Goal: Transaction & Acquisition: Purchase product/service

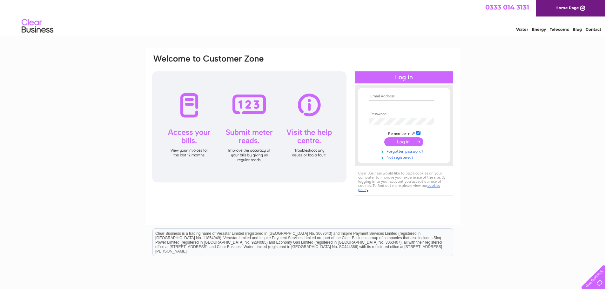
click at [401, 158] on link "Not registered?" at bounding box center [405, 157] width 72 height 6
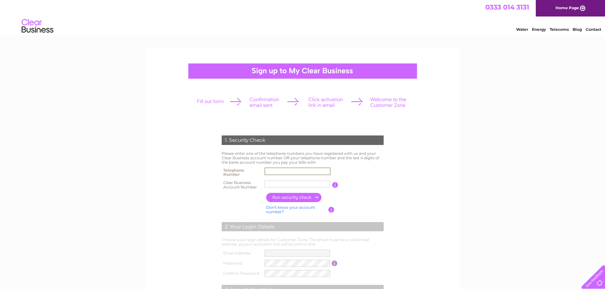
click at [270, 170] on input "text" at bounding box center [298, 172] width 66 height 8
type input "02392732446"
type input "1"
type input "214565"
click at [301, 198] on input "button" at bounding box center [294, 197] width 56 height 9
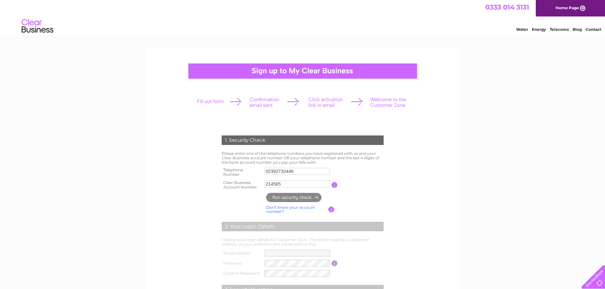
type input "**********"
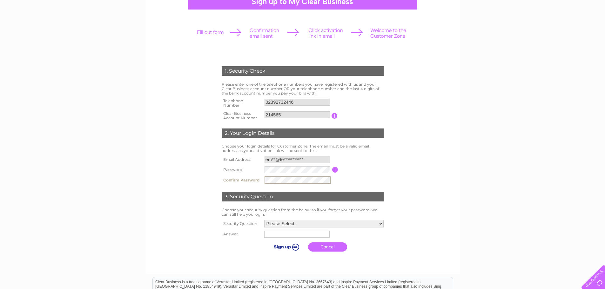
scroll to position [95, 0]
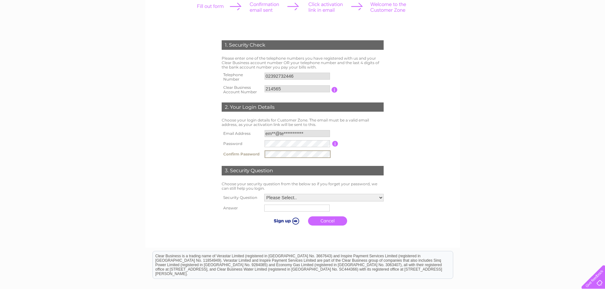
click at [379, 197] on select "Please Select.. In what town or city was your first job? In what town or city d…" at bounding box center [323, 198] width 119 height 8
click at [264, 194] on select "Please Select.. In what town or city was your first job? In what town or city d…" at bounding box center [324, 197] width 120 height 8
click at [270, 210] on input "text" at bounding box center [296, 208] width 65 height 7
click at [339, 197] on select "Please Select.. In what town or city was your first job? In what town or city d…" at bounding box center [324, 197] width 120 height 8
select select "2"
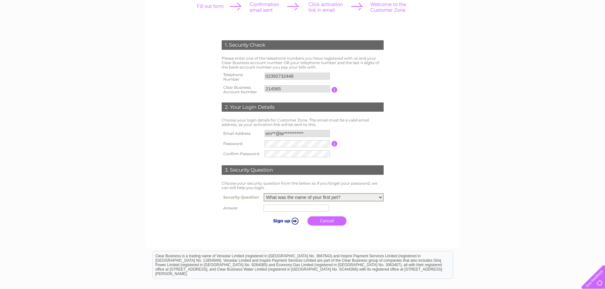
click at [264, 194] on select "Please Select.. In what town or city was your first job? In what town or city d…" at bounding box center [324, 197] width 120 height 8
click at [285, 211] on input "text" at bounding box center [296, 208] width 65 height 7
type input "Havant"
click at [280, 219] on input "submit" at bounding box center [285, 221] width 39 height 9
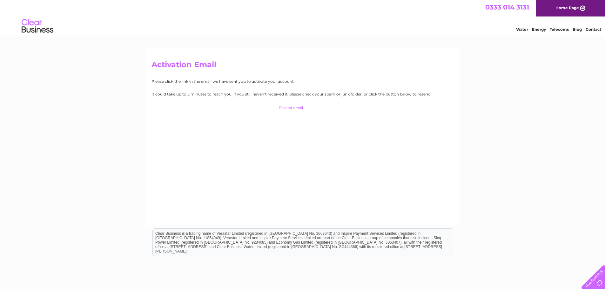
click at [289, 109] on input "button" at bounding box center [302, 108] width 63 height 9
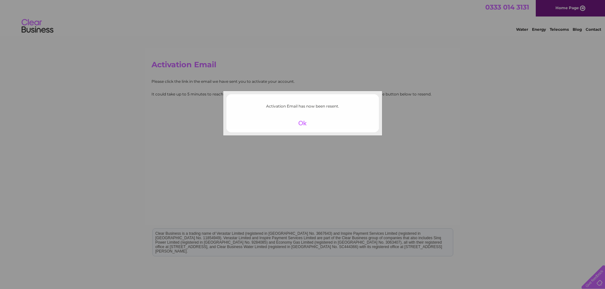
click at [305, 124] on div at bounding box center [302, 123] width 39 height 9
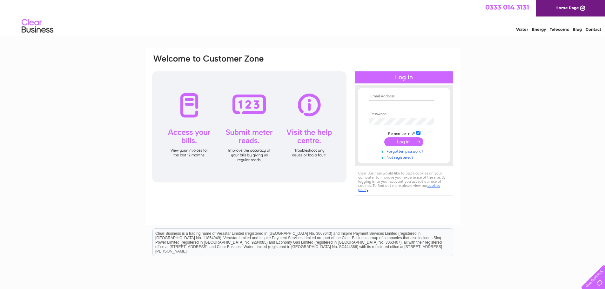
click at [372, 104] on input "text" at bounding box center [401, 103] width 65 height 7
type input "emma@teasborns.com"
click at [400, 144] on input "submit" at bounding box center [403, 142] width 39 height 9
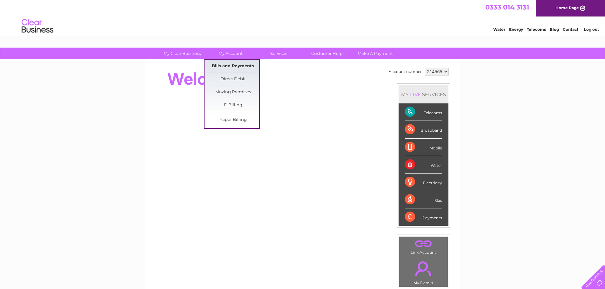
click at [233, 64] on link "Bills and Payments" at bounding box center [233, 66] width 52 height 13
click at [231, 65] on link "Bills and Payments" at bounding box center [233, 66] width 52 height 13
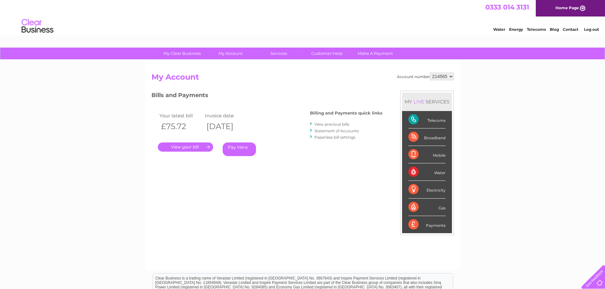
click at [235, 147] on link "Pay Here" at bounding box center [239, 150] width 33 height 14
